Goal: Transaction & Acquisition: Subscribe to service/newsletter

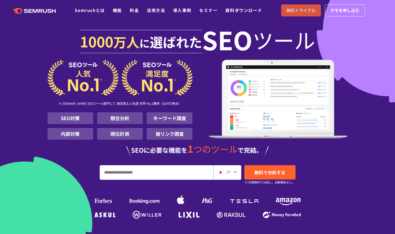
click at [292, 10] on span "無料トライアル" at bounding box center [300, 10] width 29 height 7
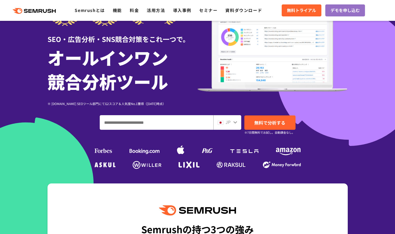
scroll to position [40, 0]
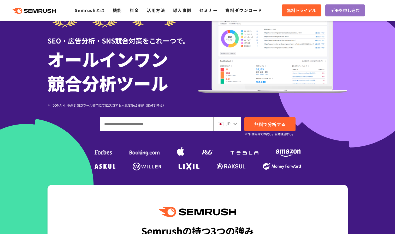
click at [166, 121] on input "ドメイン、キーワードまたはURLを入力してください" at bounding box center [156, 124] width 113 height 14
type input "*"
type input "******"
click at [271, 123] on span "無料で分析する" at bounding box center [269, 124] width 31 height 7
